Goal: Information Seeking & Learning: Learn about a topic

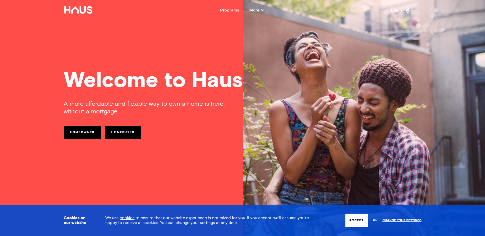
click at [356, 219] on button "Accept" at bounding box center [357, 220] width 22 height 13
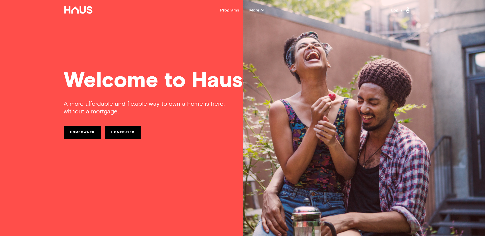
click at [117, 134] on link "Homebuyer" at bounding box center [123, 132] width 36 height 13
click at [82, 130] on link "Homeowner" at bounding box center [82, 132] width 37 height 13
click at [262, 9] on icon at bounding box center [262, 10] width 3 height 3
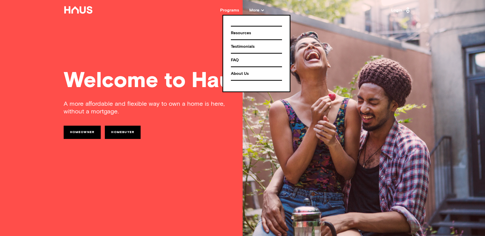
click at [185, 34] on div "Welcome to Haus A more affordable and flexible way to own a home is here, witho…" at bounding box center [242, 118] width 409 height 236
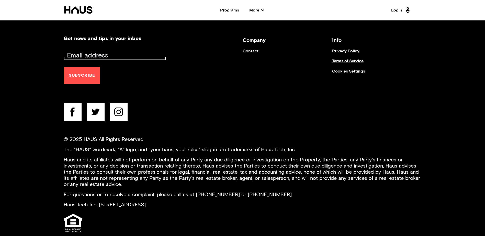
scroll to position [2084, 0]
